Goal: Check status: Check status

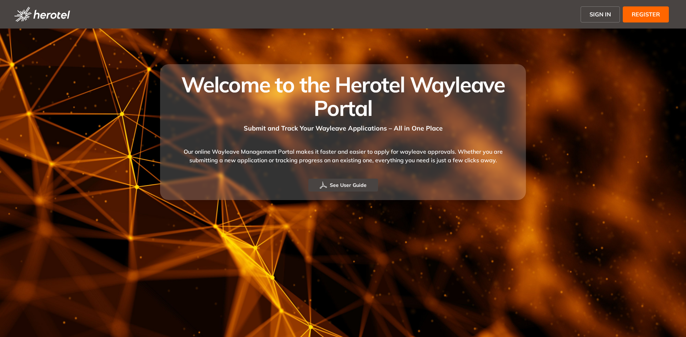
click at [595, 16] on span "SIGN IN" at bounding box center [599, 14] width 21 height 9
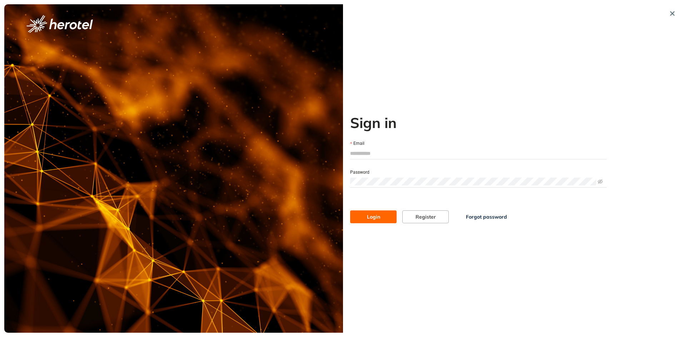
click at [365, 156] on input "Email" at bounding box center [478, 153] width 256 height 11
type input "**********"
click at [380, 217] on button "Login" at bounding box center [373, 217] width 46 height 13
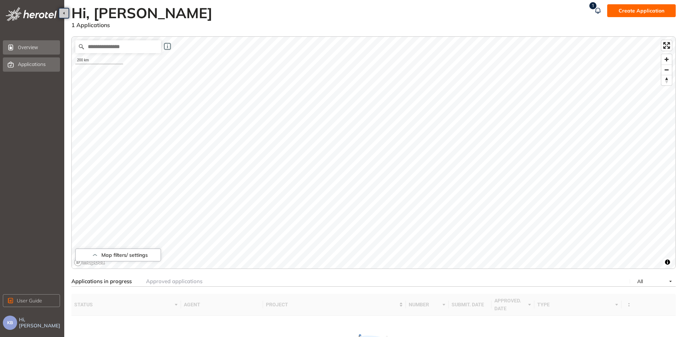
click at [27, 62] on span "Applications" at bounding box center [32, 64] width 28 height 6
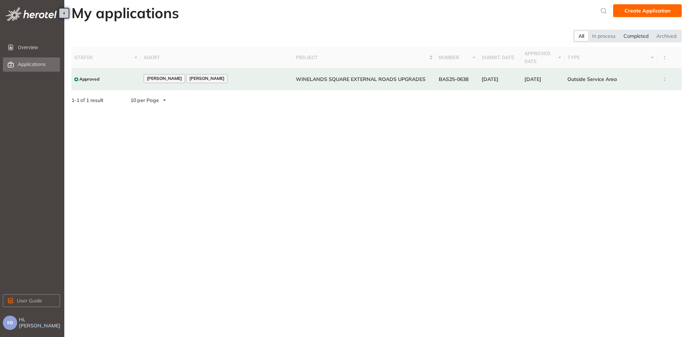
click at [636, 36] on div "Completed" at bounding box center [635, 36] width 33 height 10
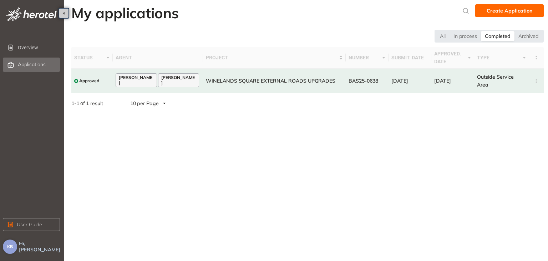
click at [6, 247] on button "KB" at bounding box center [10, 246] width 14 height 14
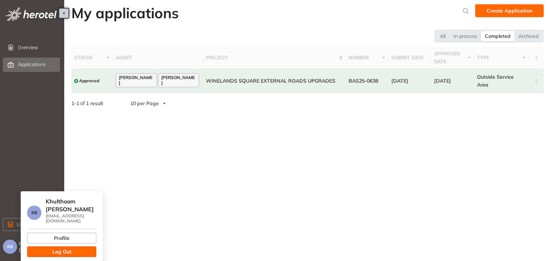
click at [7, 246] on span "KB" at bounding box center [10, 246] width 6 height 5
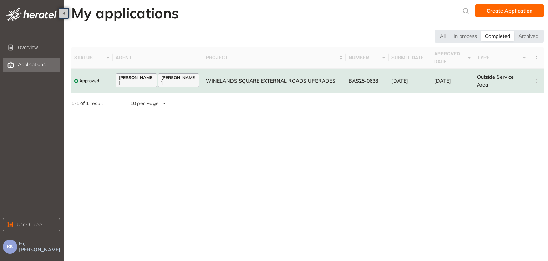
click at [81, 81] on span "Approved" at bounding box center [89, 80] width 20 height 5
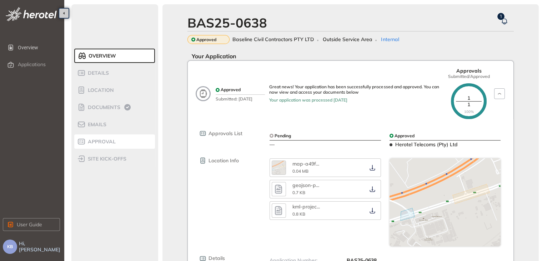
click at [99, 143] on span "Approval" at bounding box center [101, 142] width 30 height 6
